Goal: Feedback & Contribution: Leave review/rating

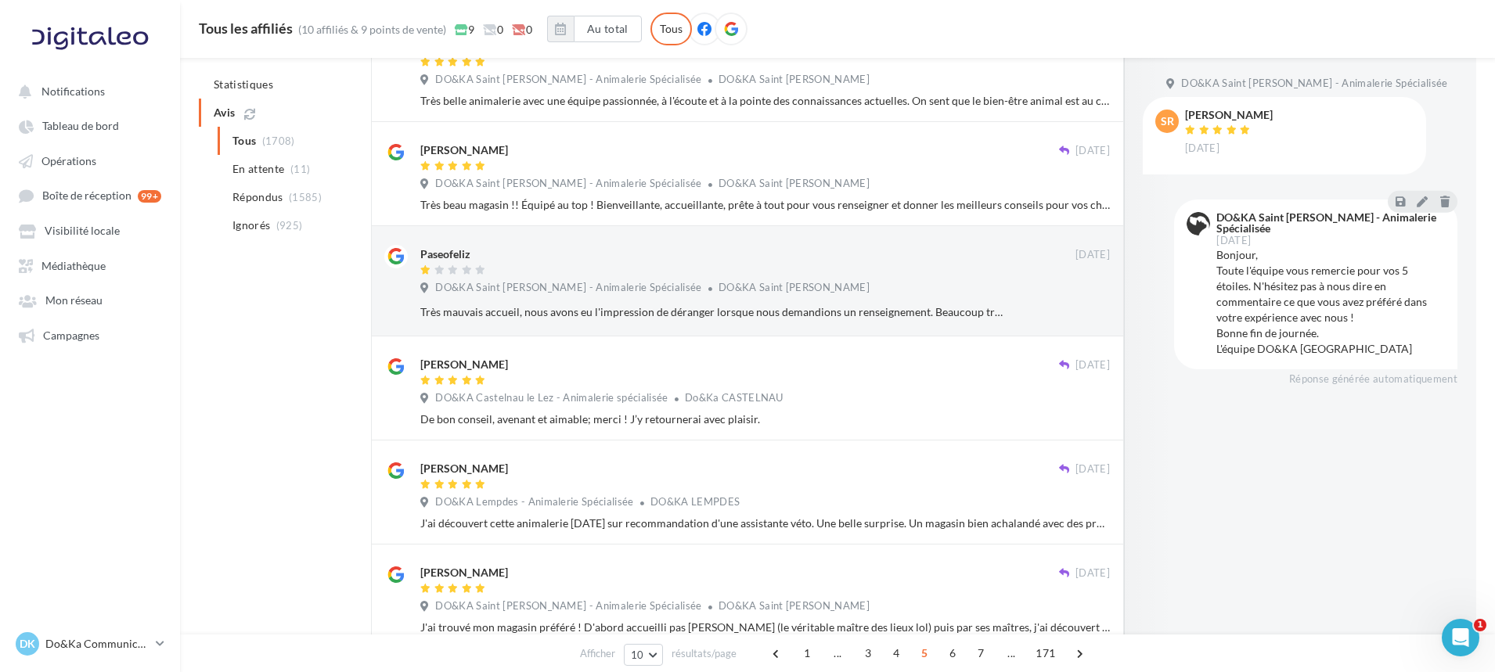
scroll to position [326, 0]
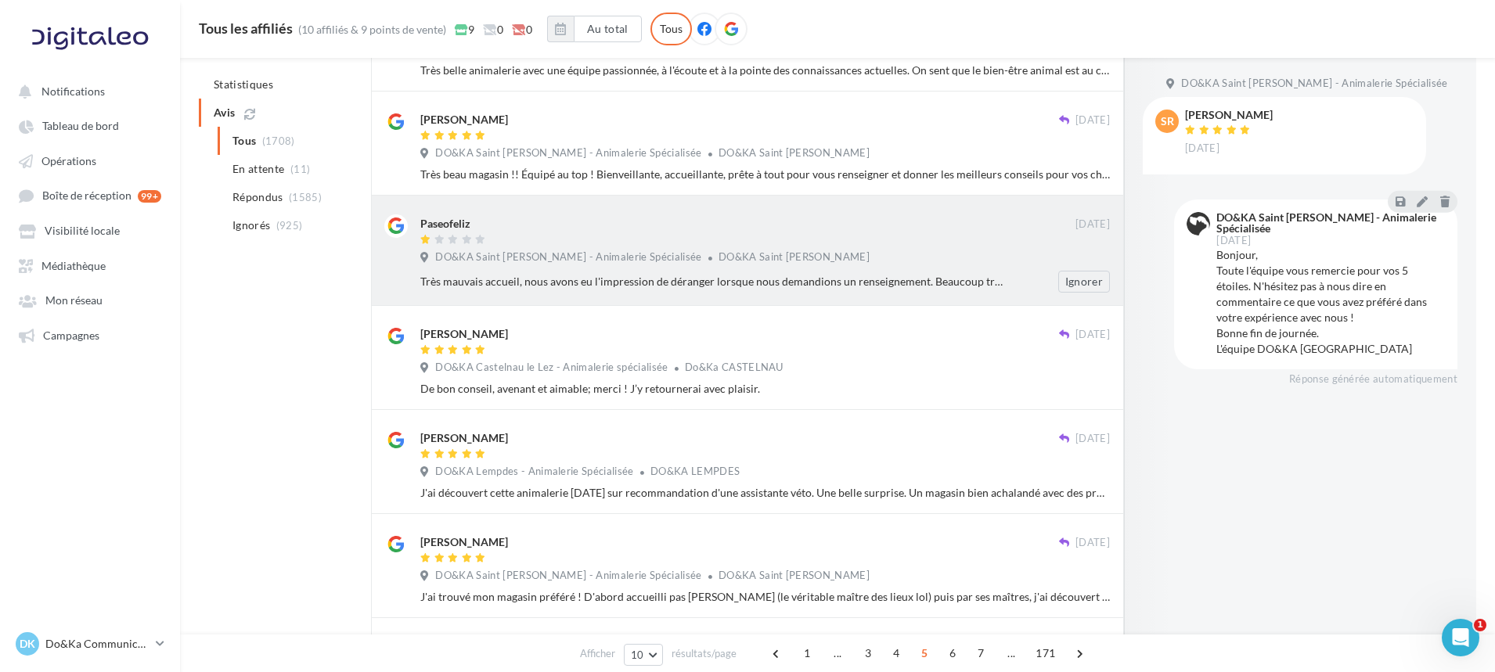
click at [746, 251] on span "DO&KA Saint [PERSON_NAME]" at bounding box center [793, 256] width 151 height 13
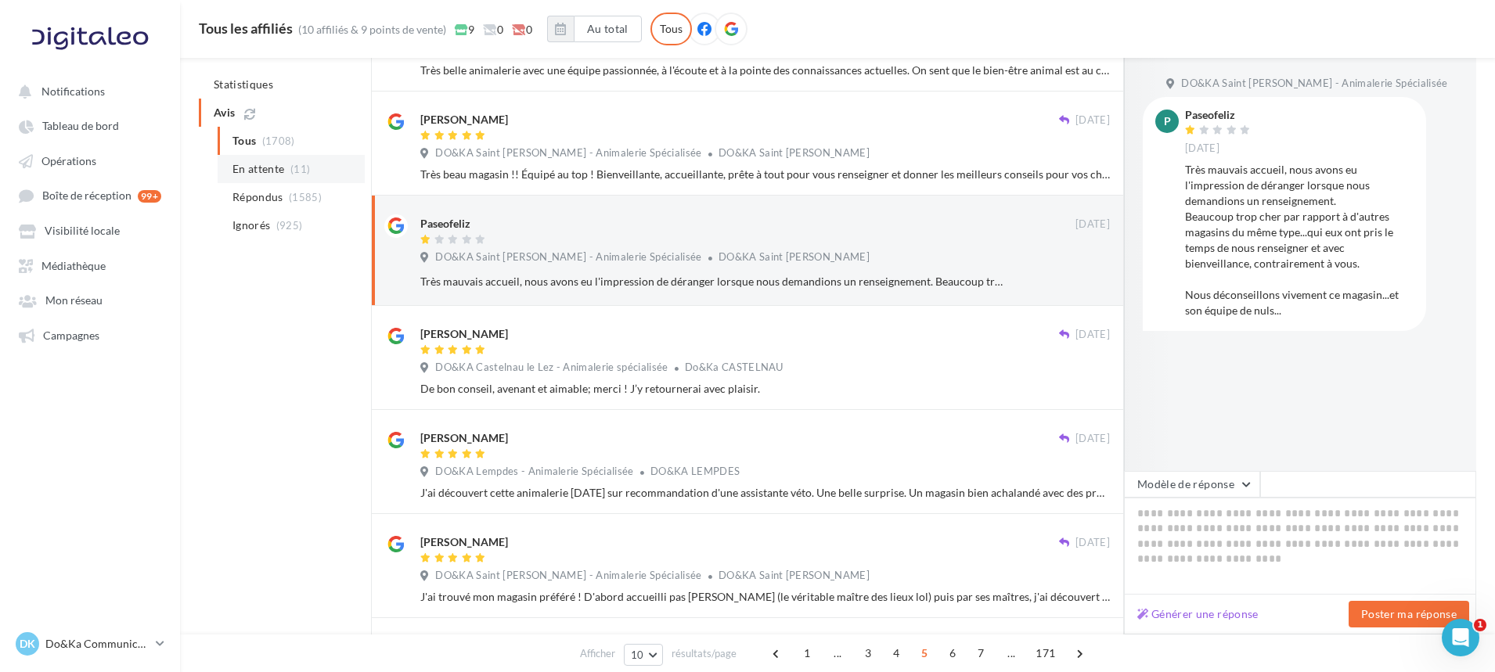
click at [296, 164] on span "(11)" at bounding box center [300, 169] width 20 height 13
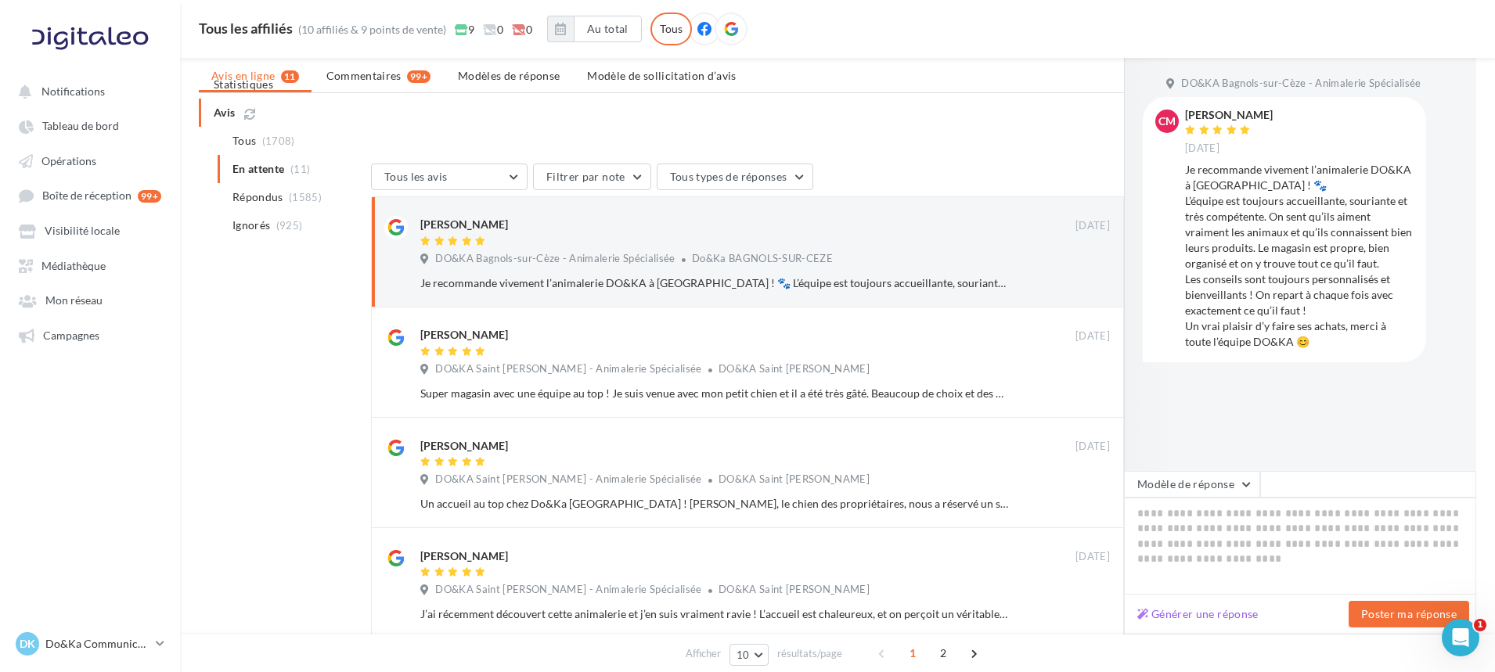
scroll to position [0, 0]
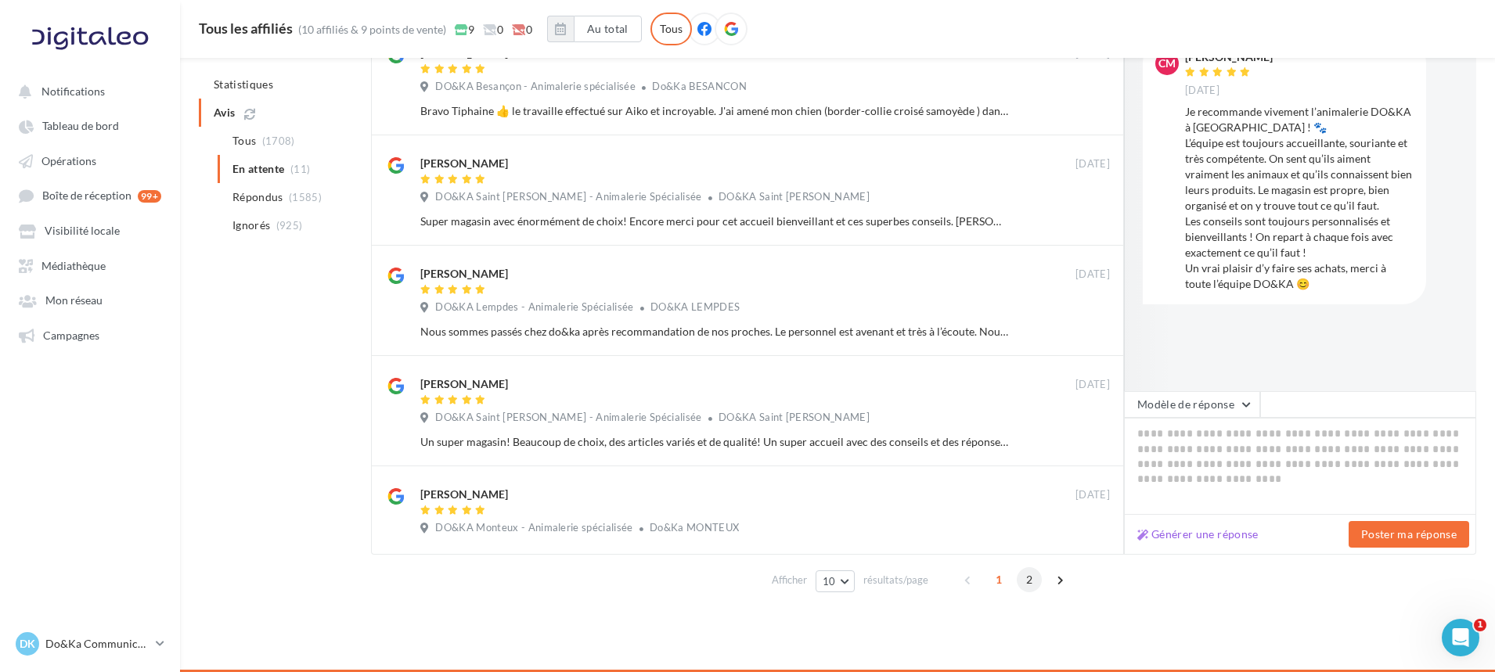
click at [1029, 586] on span "2" at bounding box center [1029, 579] width 25 height 25
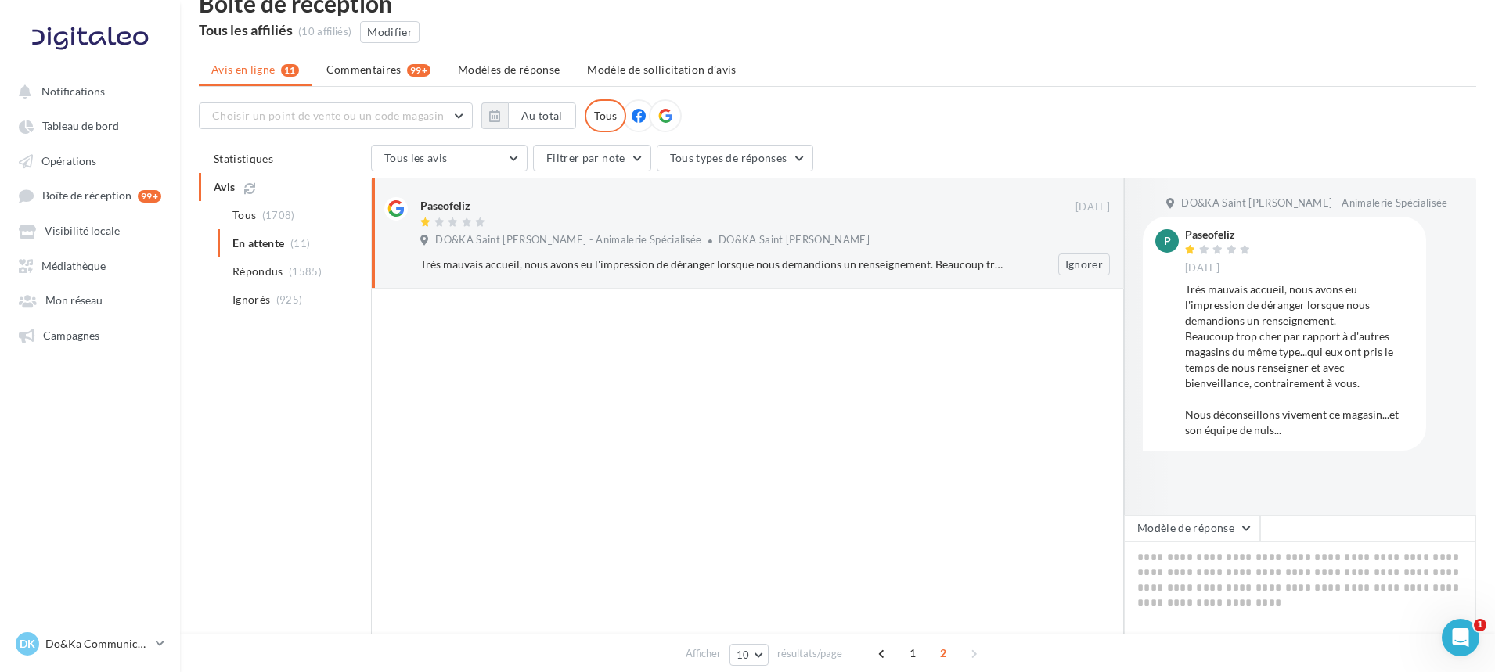
scroll to position [78, 0]
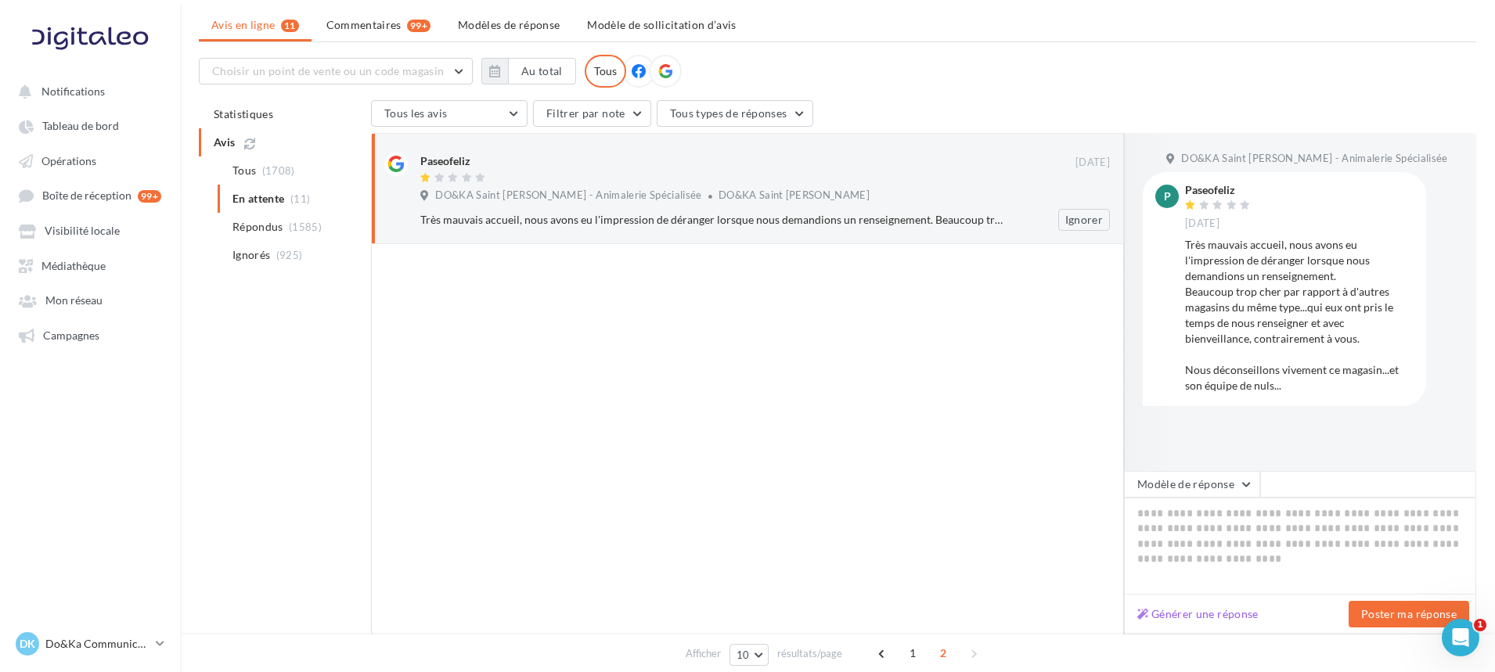
click at [914, 200] on div "DO&KA Saint [PERSON_NAME] - Animalerie Spécialisée DO&KA Saint [PERSON_NAME]" at bounding box center [764, 197] width 689 height 17
click at [904, 651] on span "1" at bounding box center [912, 653] width 25 height 25
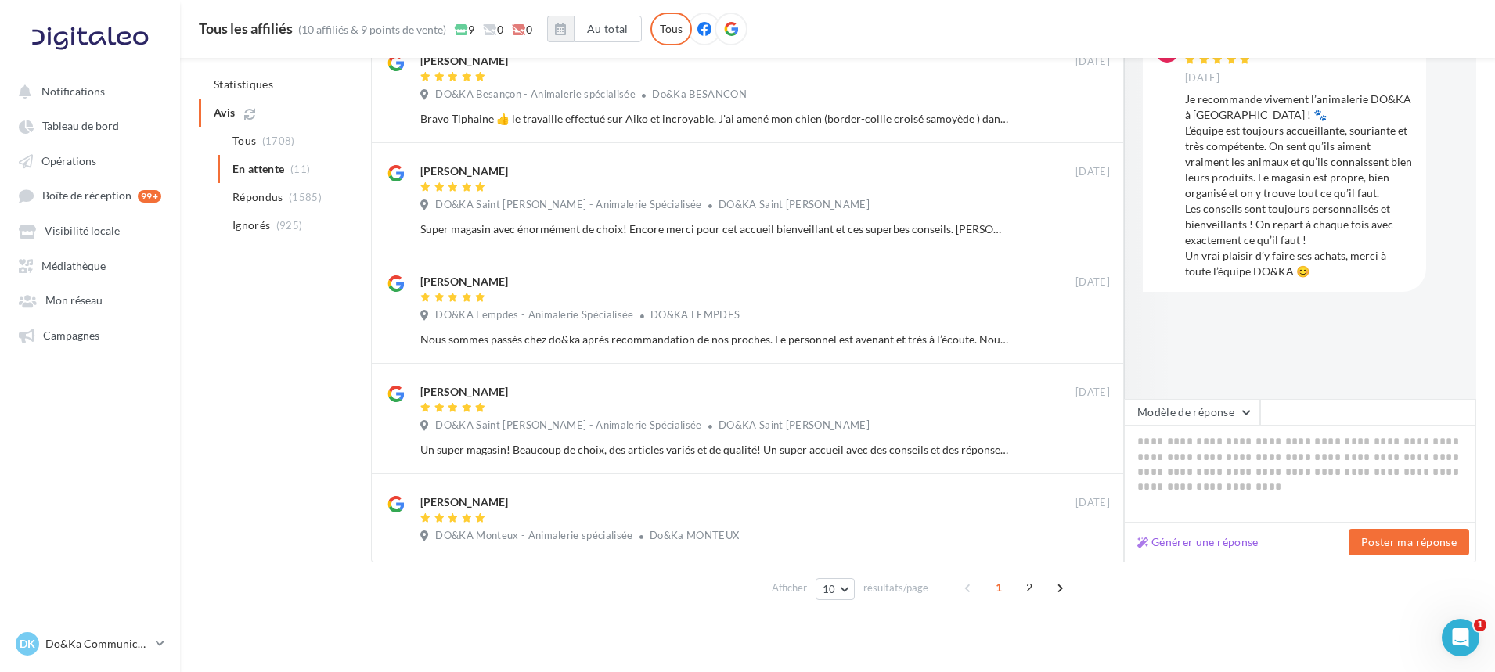
scroll to position [751, 0]
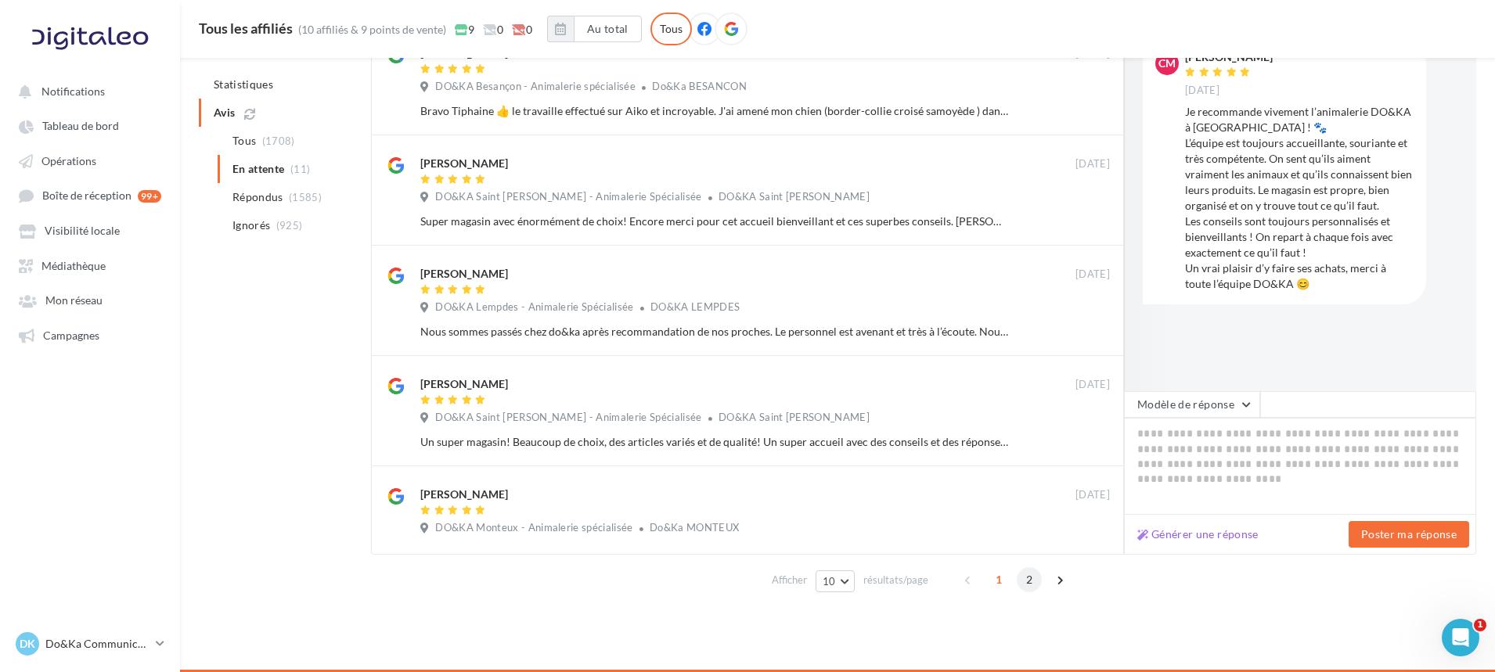
click at [1031, 580] on span "2" at bounding box center [1029, 579] width 25 height 25
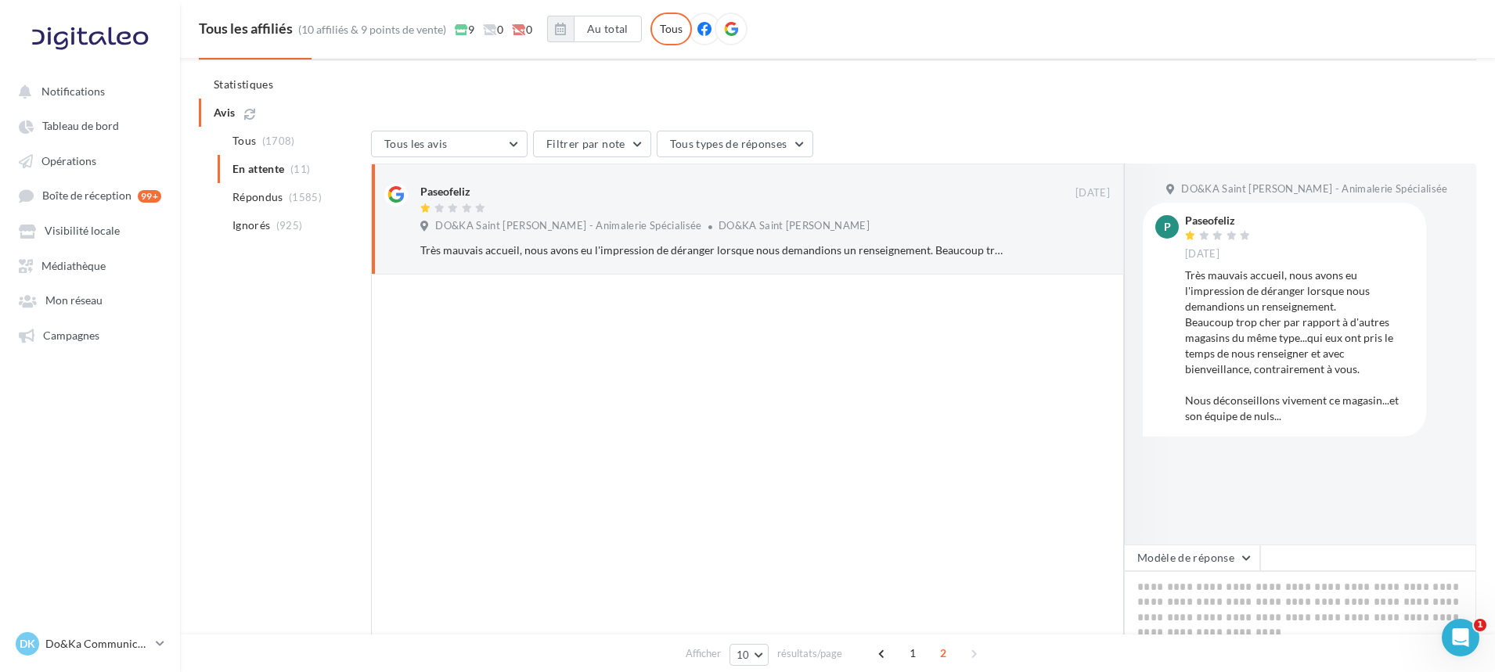
scroll to position [0, 0]
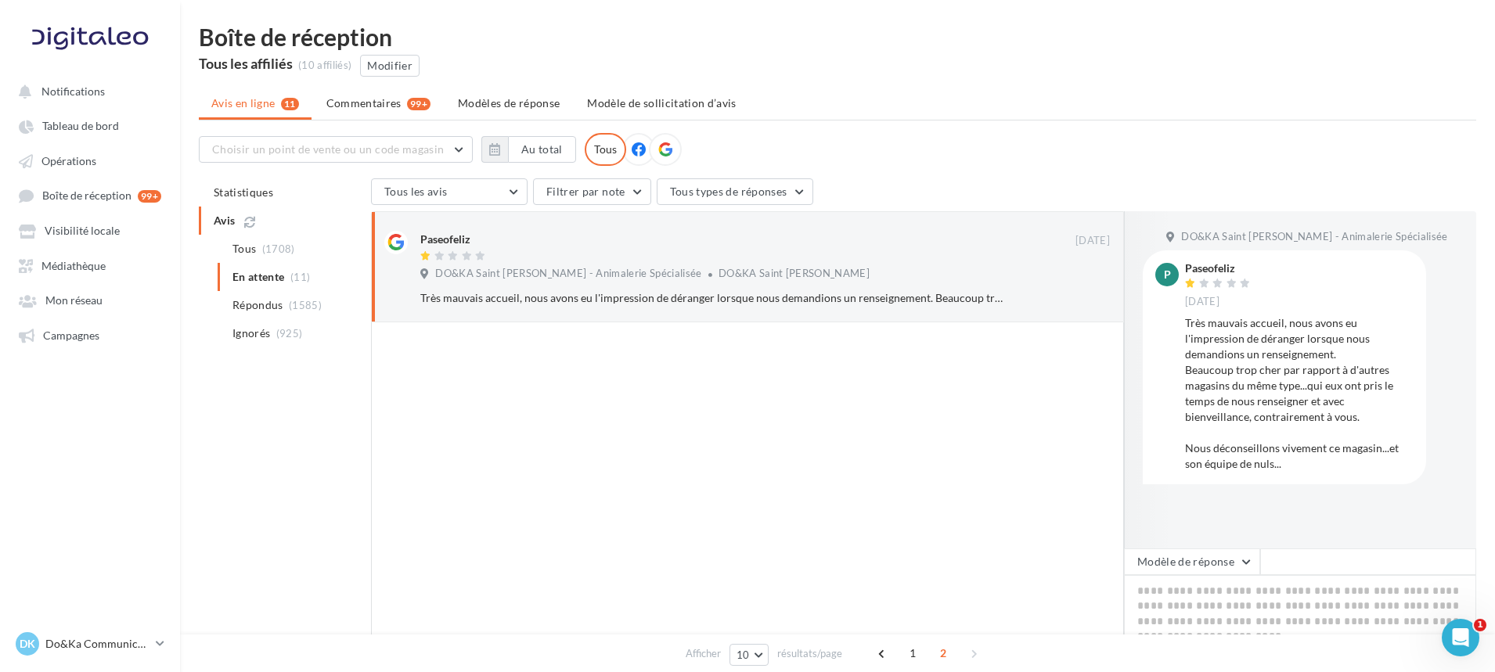
click at [1236, 483] on div "P Paseofeliz [DATE] Très mauvais accueil, nous avons eu l'impression de dérange…" at bounding box center [1283, 367] width 283 height 234
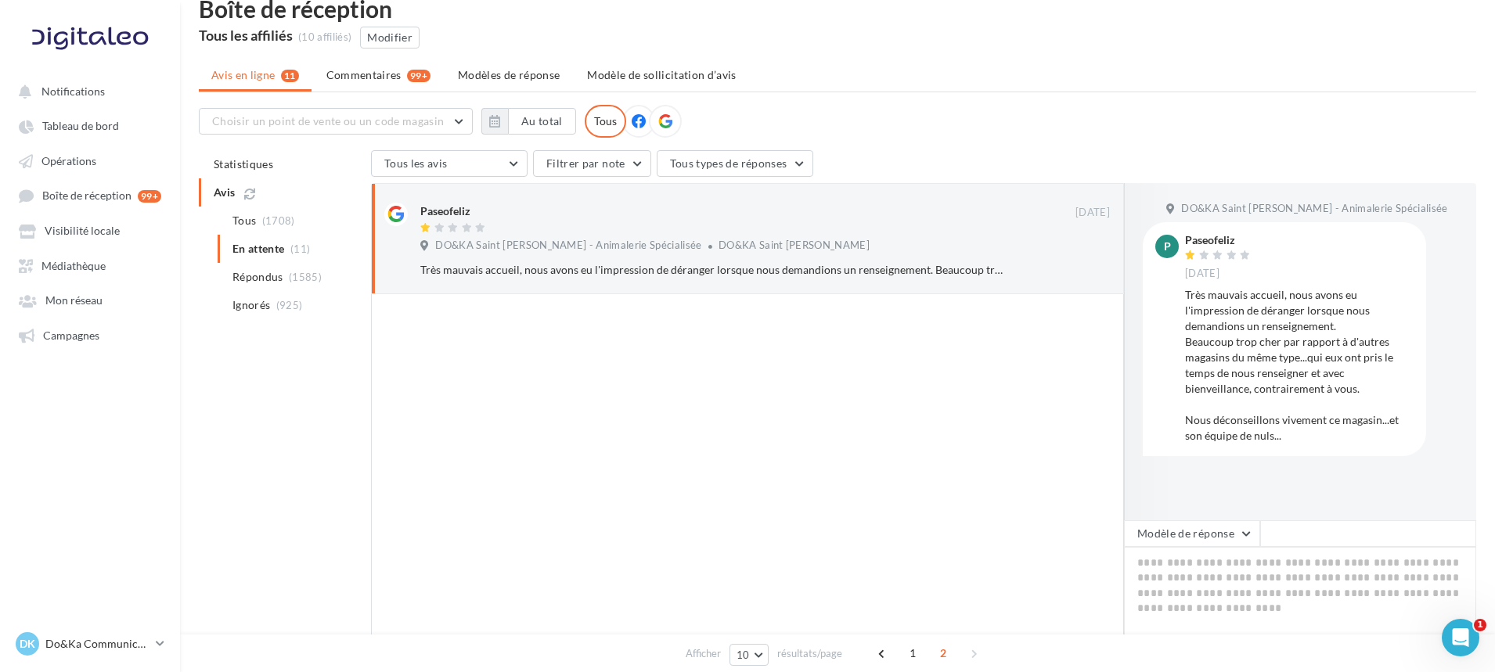
scroll to position [78, 0]
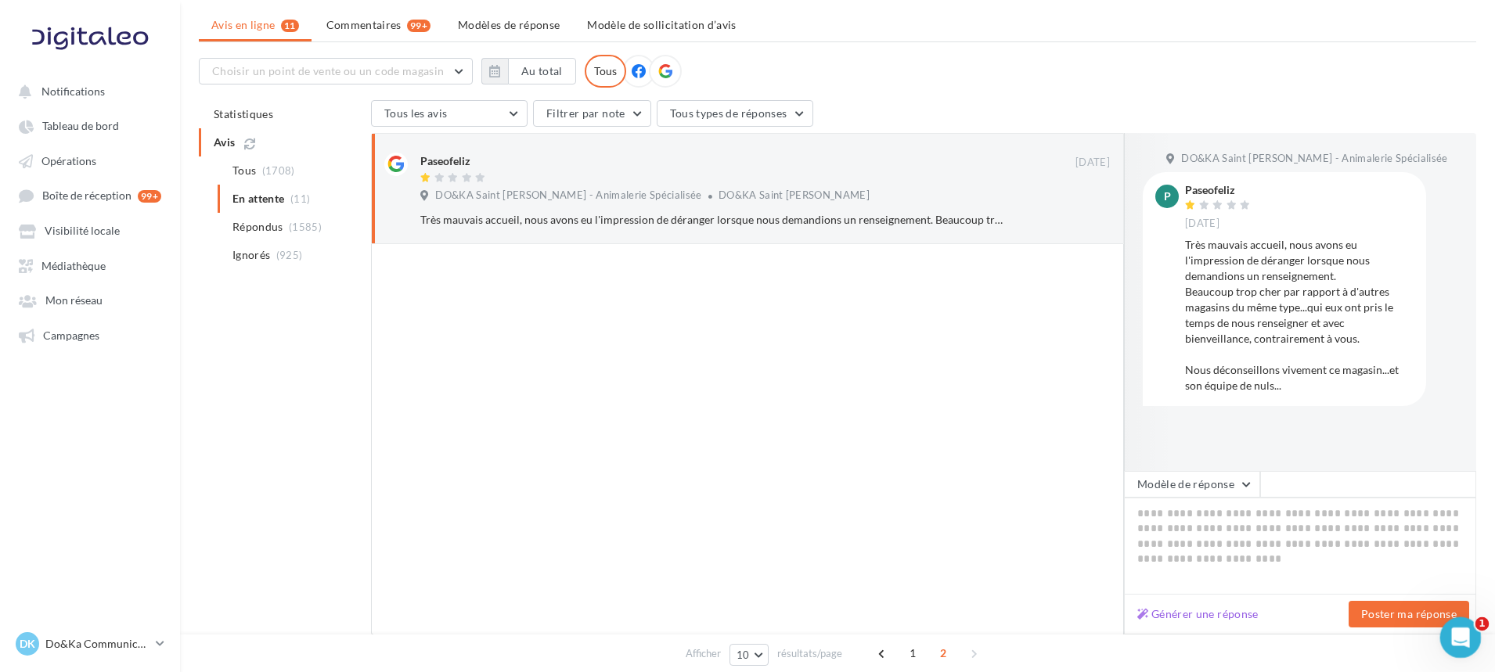
click at [1458, 633] on icon "Ouvrir le Messenger Intercom" at bounding box center [1458, 636] width 26 height 26
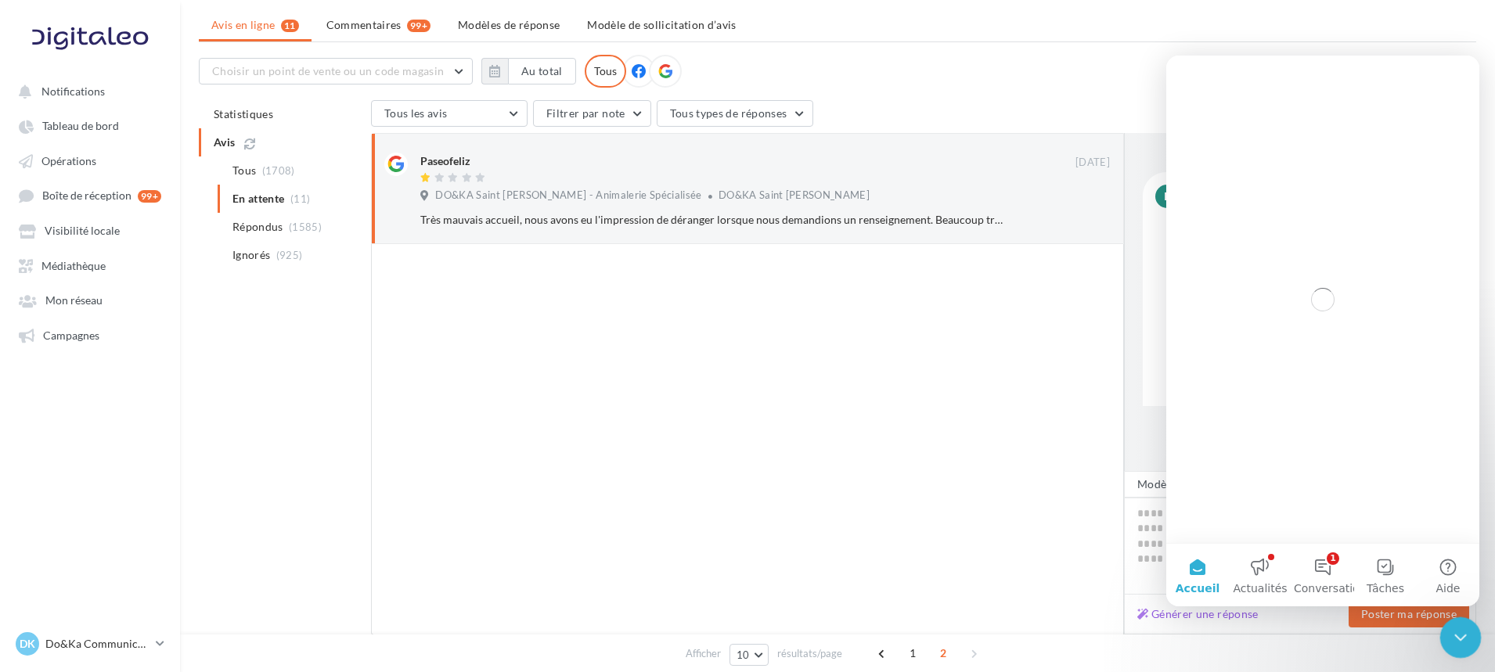
scroll to position [0, 0]
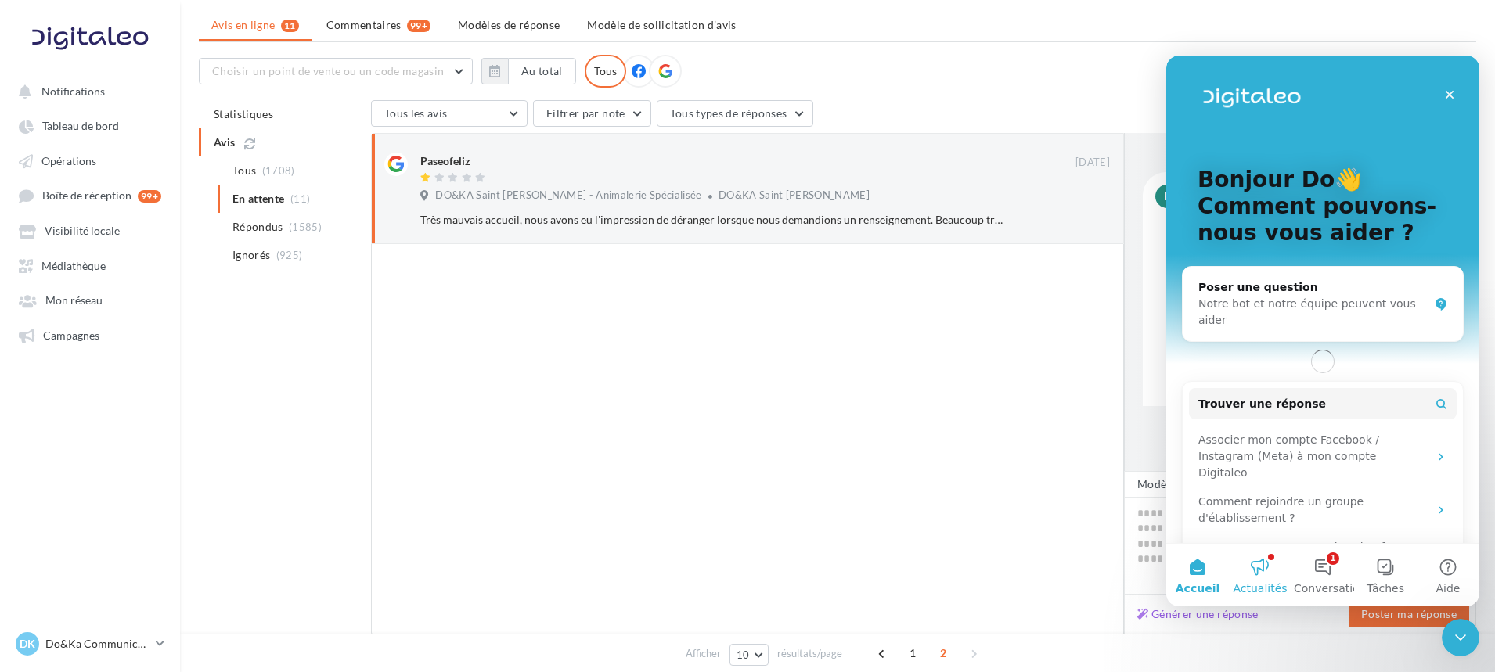
click at [1256, 575] on button "Actualités" at bounding box center [1260, 575] width 63 height 63
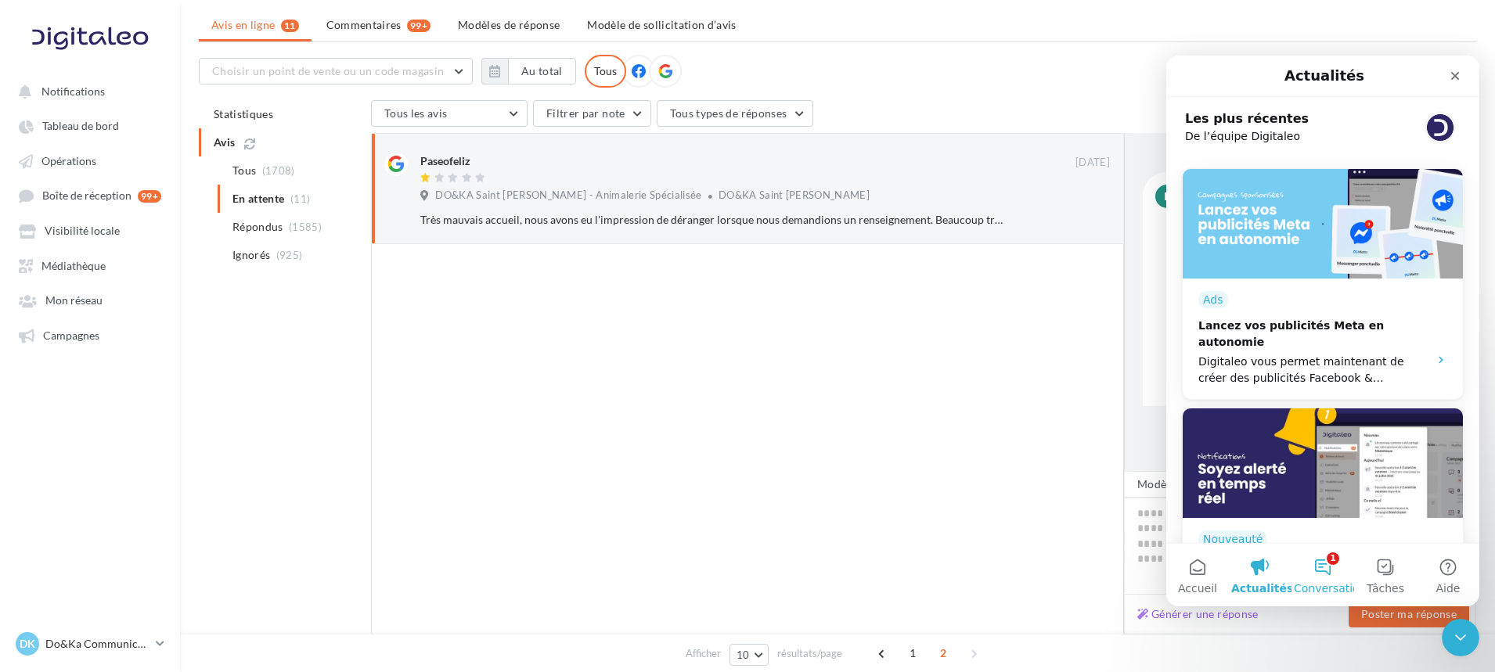
click at [1318, 583] on span "Conversations" at bounding box center [1333, 588] width 78 height 11
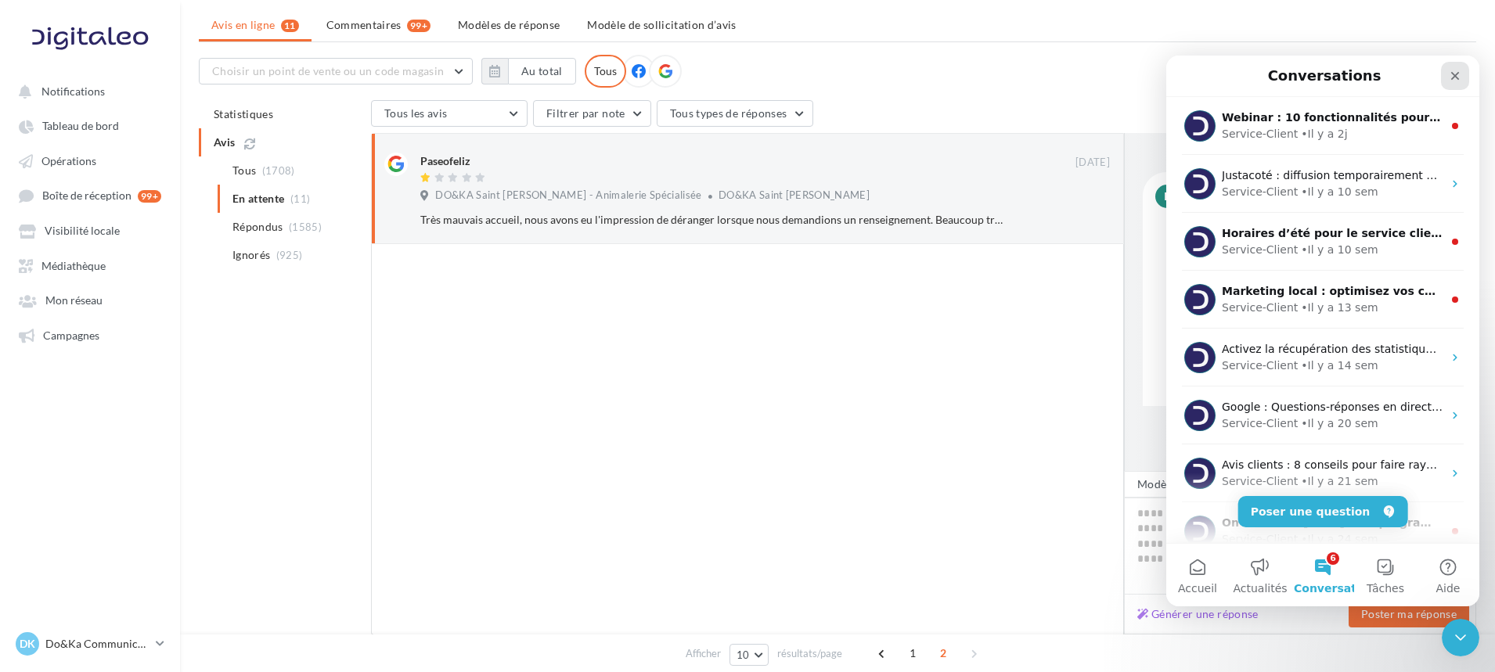
click at [1455, 68] on div "Fermer" at bounding box center [1455, 76] width 28 height 28
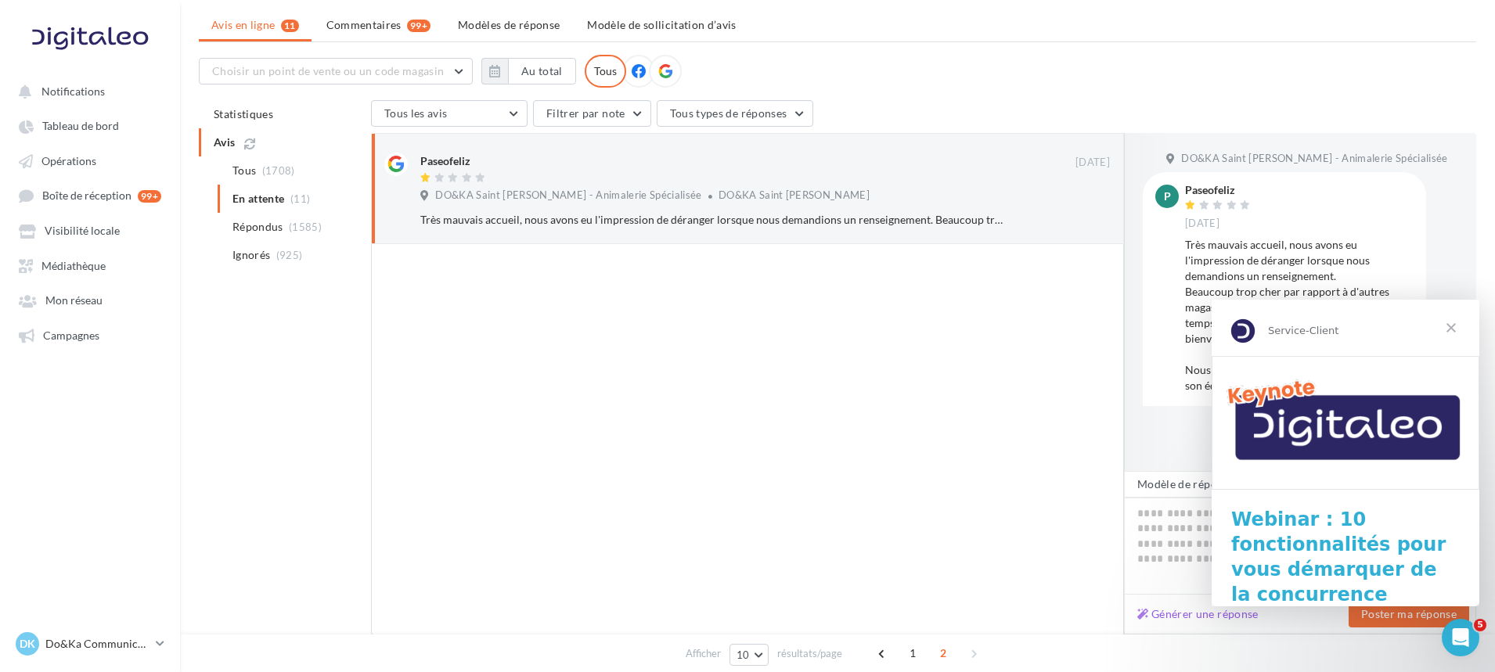
click at [865, 531] on div at bounding box center [747, 439] width 753 height 391
click at [1448, 326] on span "Fermer" at bounding box center [1451, 328] width 56 height 56
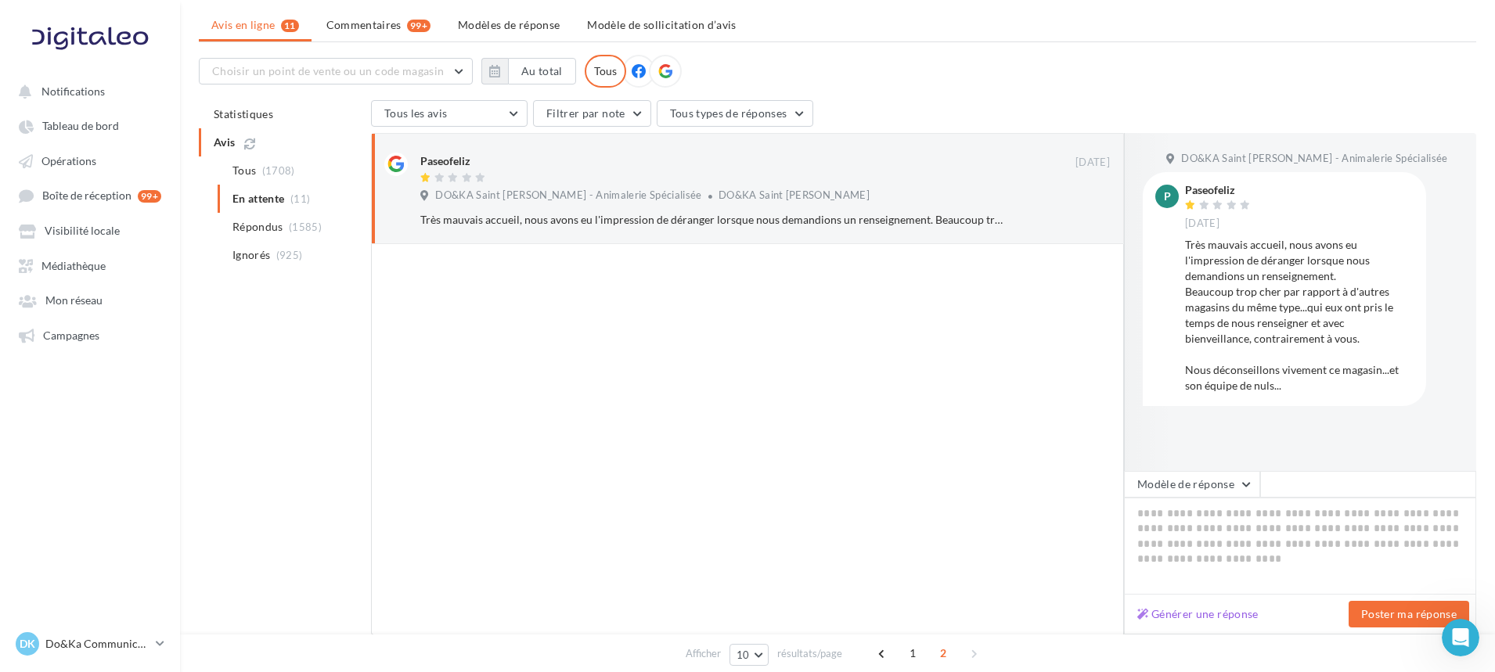
click at [1145, 301] on div "P Paseofeliz [DATE] Très mauvais accueil, nous avons eu l'impression de dérange…" at bounding box center [1283, 289] width 283 height 234
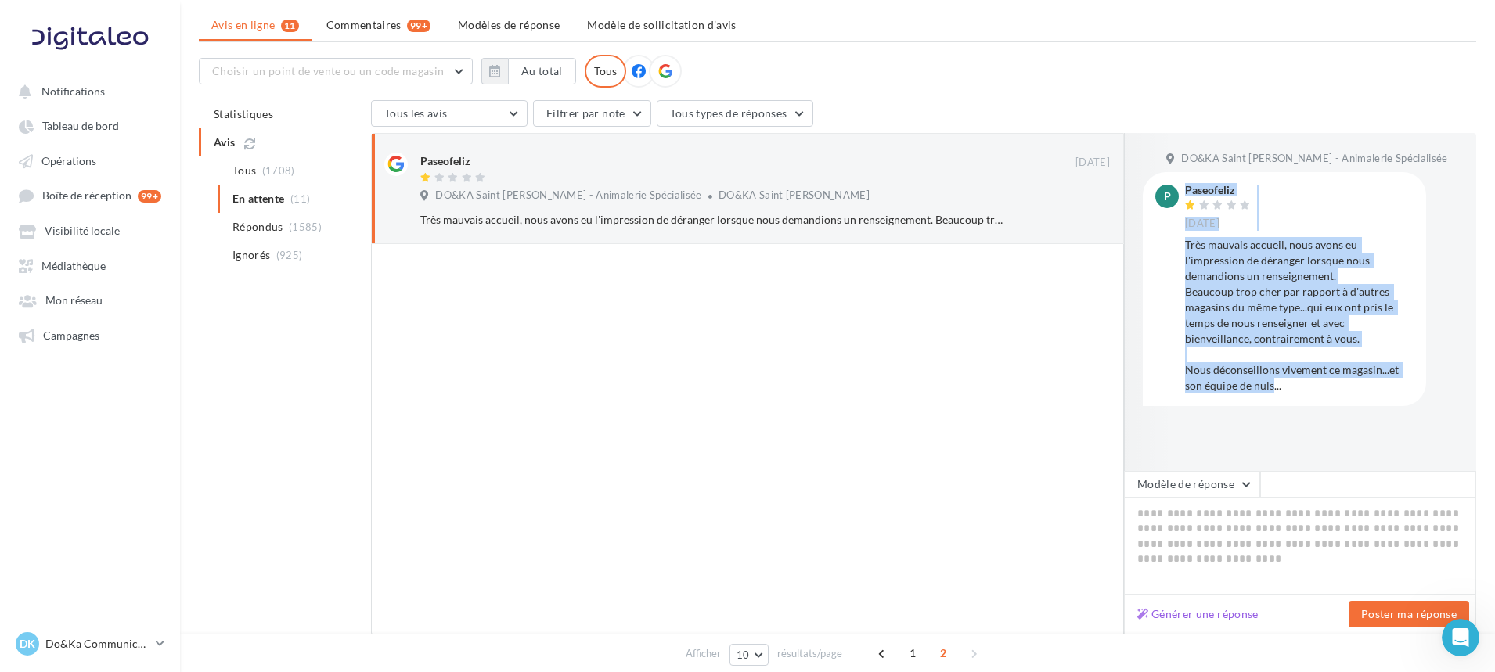
drag, startPoint x: 1270, startPoint y: 387, endPoint x: 1174, endPoint y: 376, distance: 96.9
click at [1174, 376] on div "P Paseofeliz [DATE] Très mauvais accueil, nous avons eu l'impression de dérange…" at bounding box center [1284, 289] width 258 height 209
click at [1265, 369] on div "Très mauvais accueil, nous avons eu l'impression de déranger lorsque nous deman…" at bounding box center [1299, 315] width 228 height 157
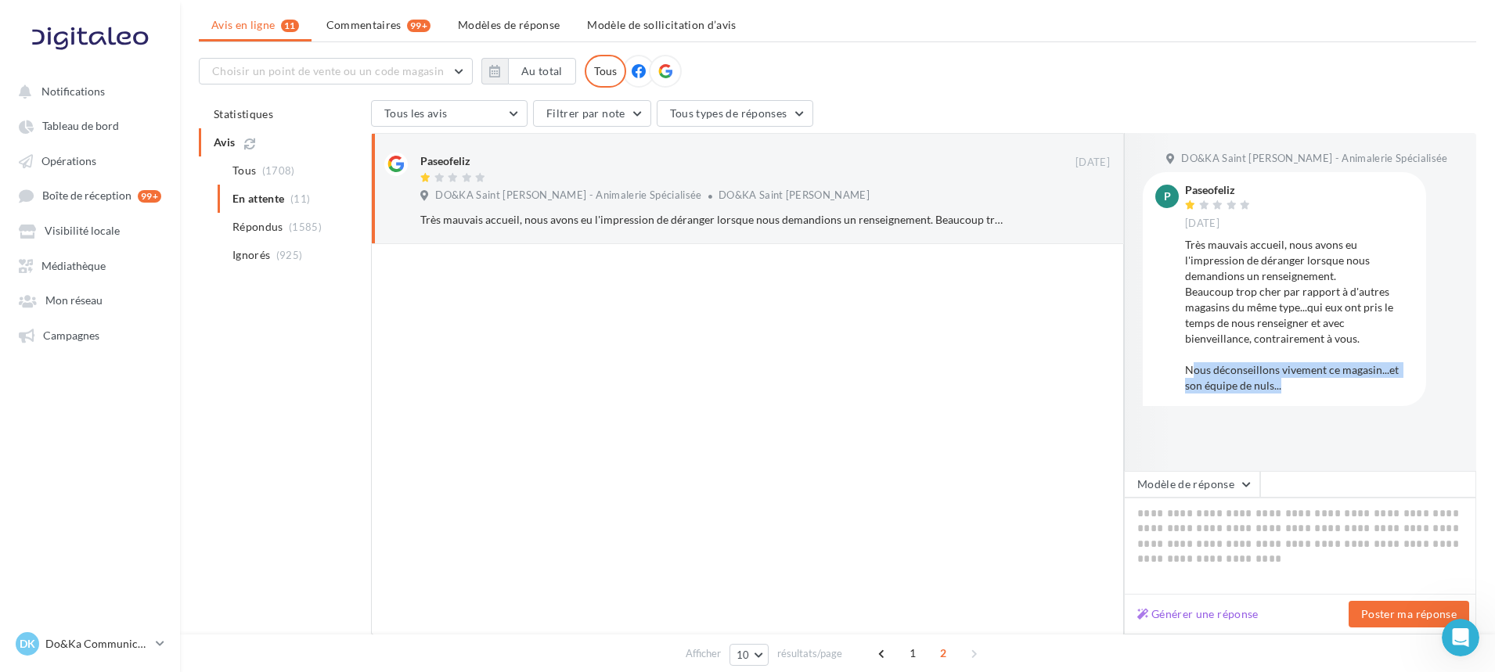
drag, startPoint x: 1280, startPoint y: 382, endPoint x: 1197, endPoint y: 369, distance: 83.9
click at [1194, 369] on div "Très mauvais accueil, nous avons eu l'impression de déranger lorsque nous deman…" at bounding box center [1299, 315] width 228 height 157
click at [1231, 373] on div "Très mauvais accueil, nous avons eu l'impression de déranger lorsque nous deman…" at bounding box center [1299, 315] width 228 height 157
click at [628, 397] on div at bounding box center [747, 439] width 753 height 391
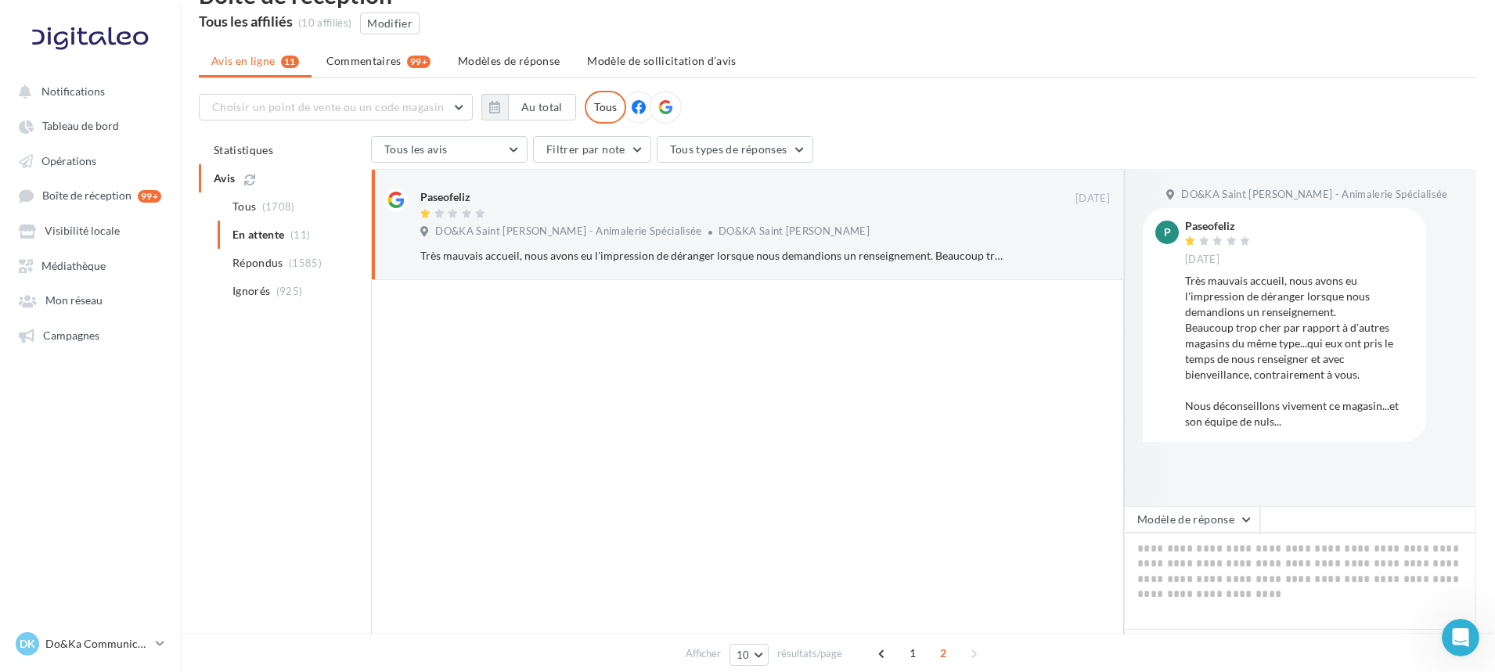
scroll to position [8, 0]
